Goal: Information Seeking & Learning: Learn about a topic

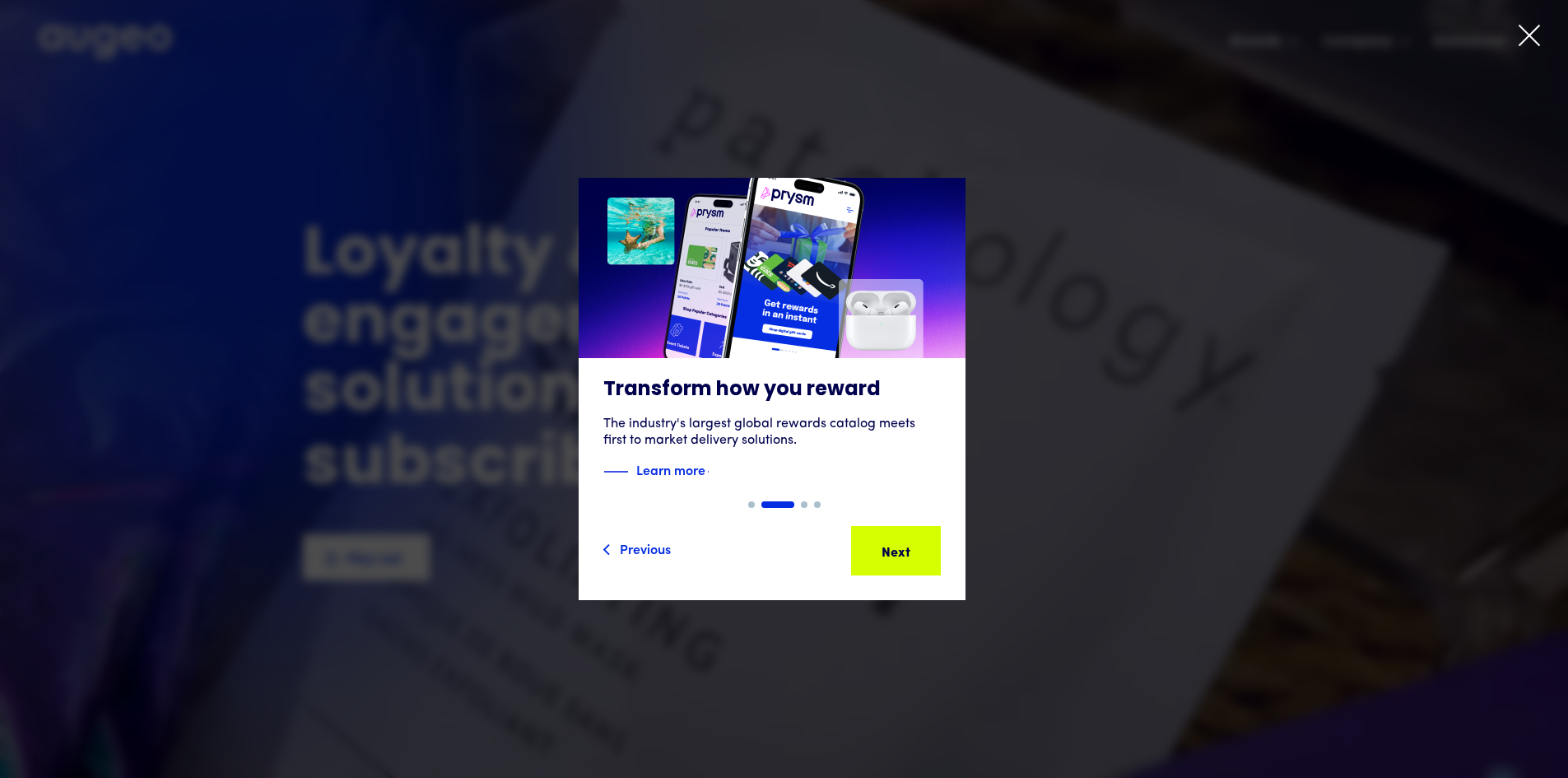
click at [1522, 21] on div at bounding box center [784, 389] width 1568 height 778
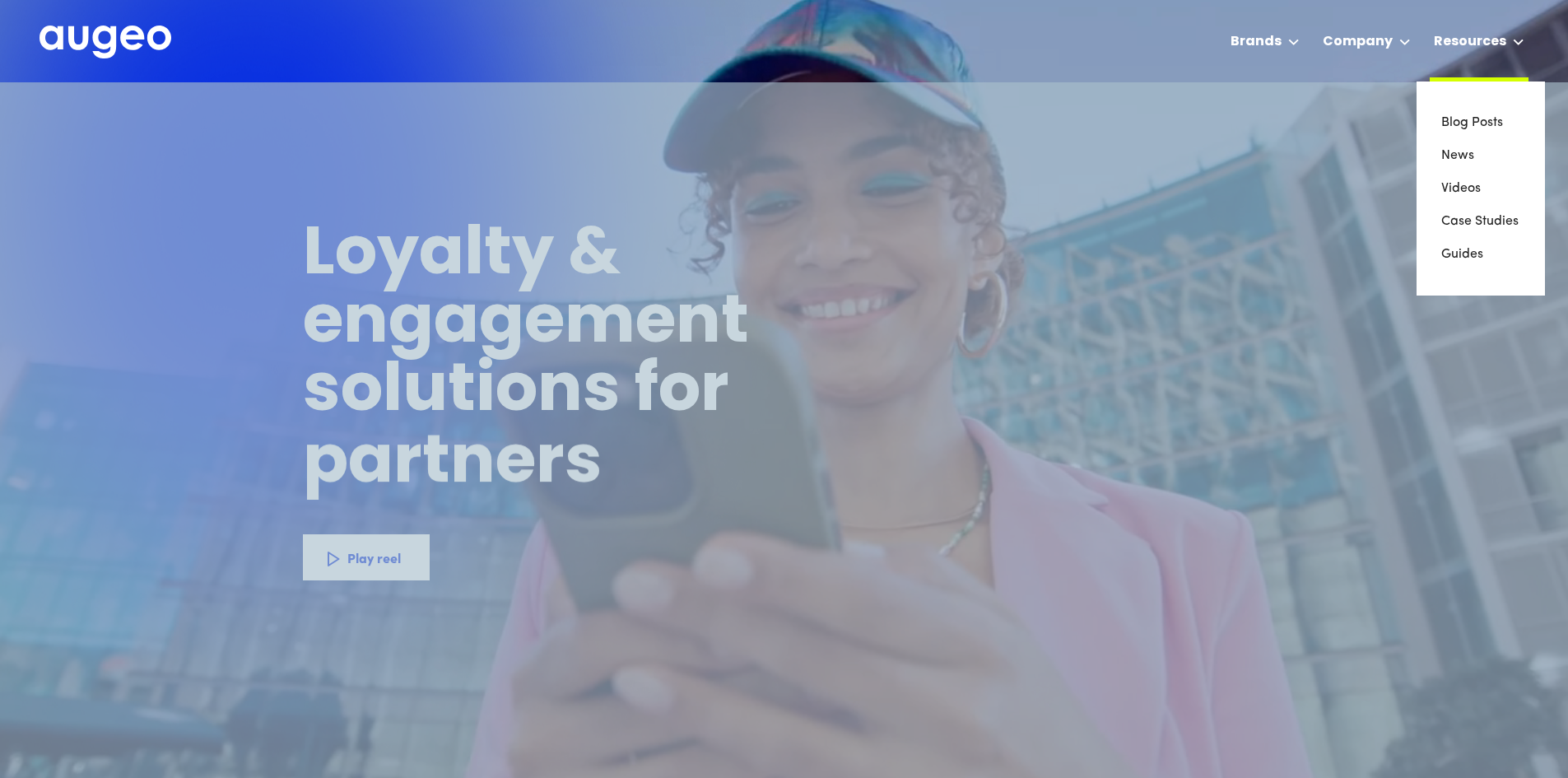
click at [1444, 42] on div "Resources" at bounding box center [1470, 41] width 72 height 19
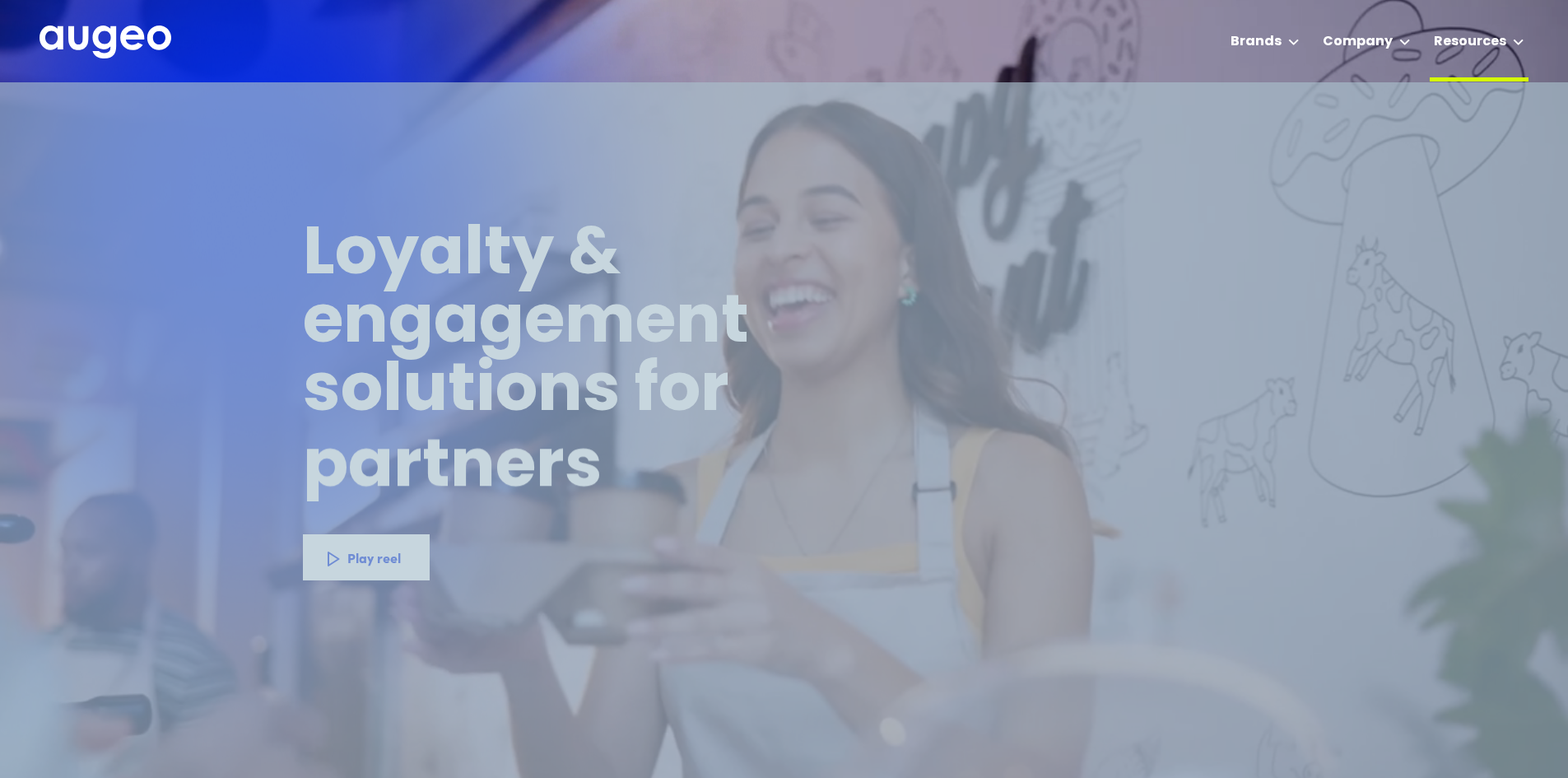
click at [1444, 42] on div "Resources" at bounding box center [1470, 41] width 72 height 19
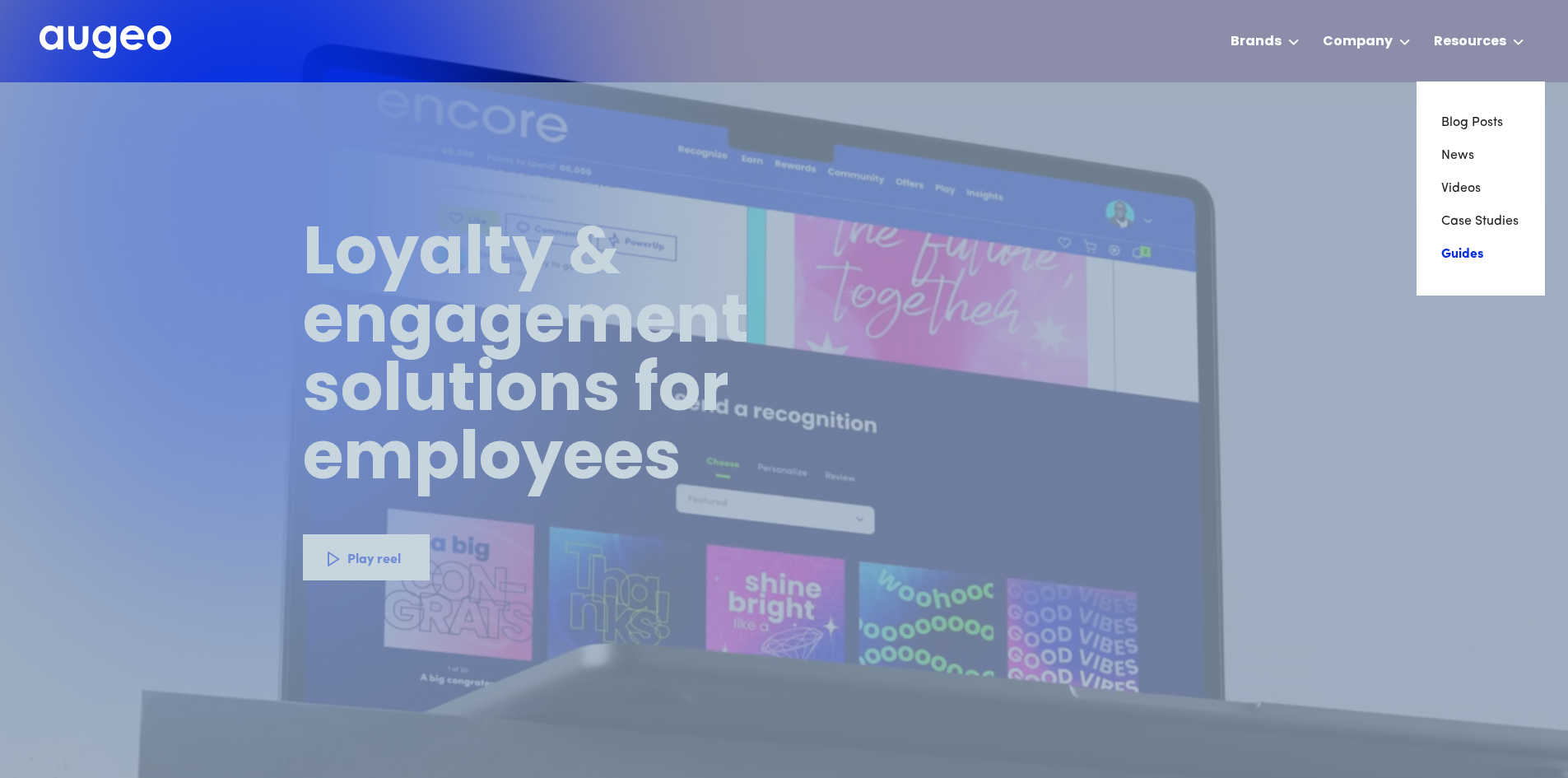
click at [1472, 251] on link "Guides" at bounding box center [1481, 254] width 79 height 33
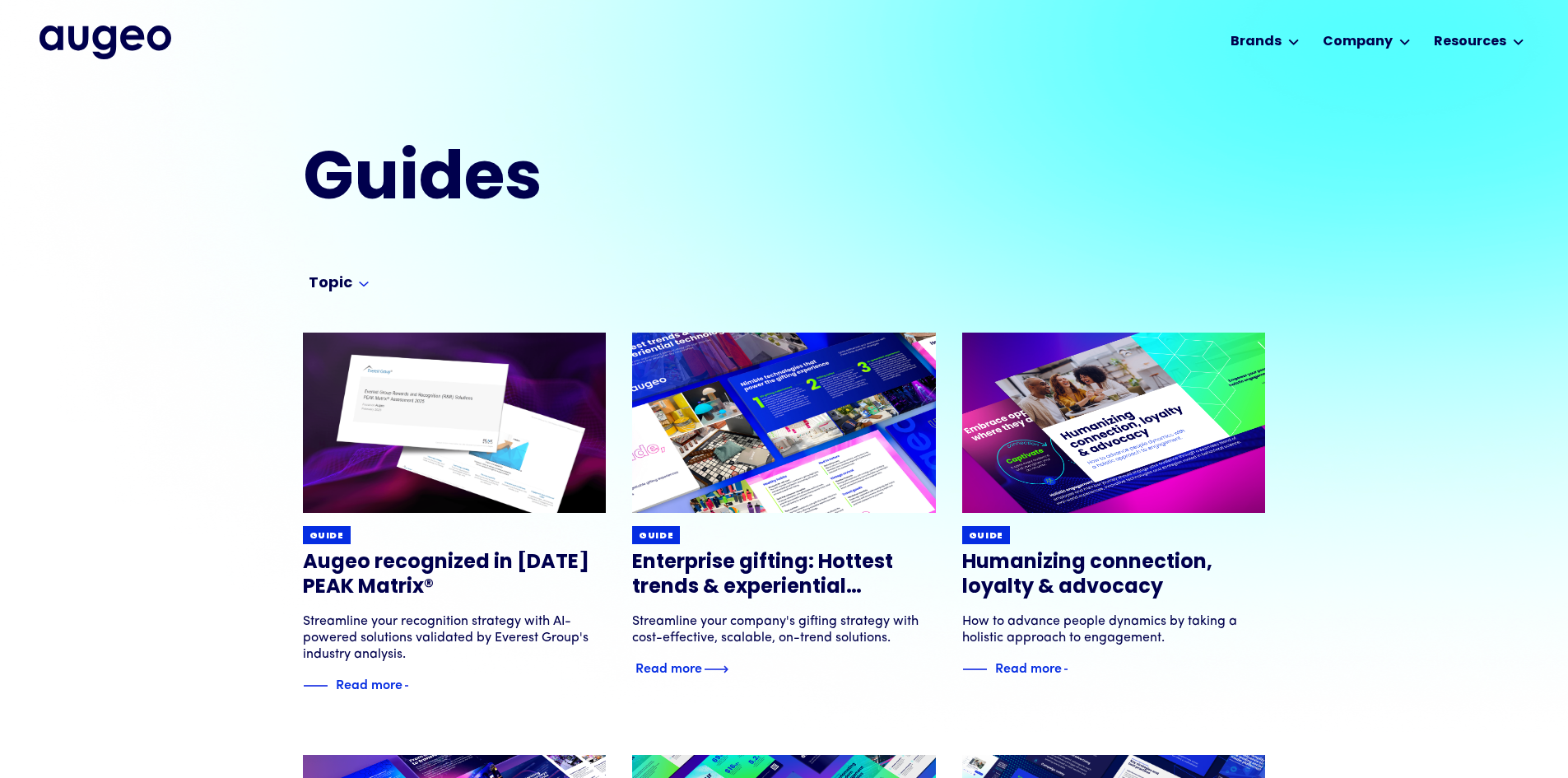
click at [708, 585] on h3 "Enterprise gifting: Hottest trends & experiential technologies" at bounding box center [784, 575] width 304 height 49
